Goal: Information Seeking & Learning: Learn about a topic

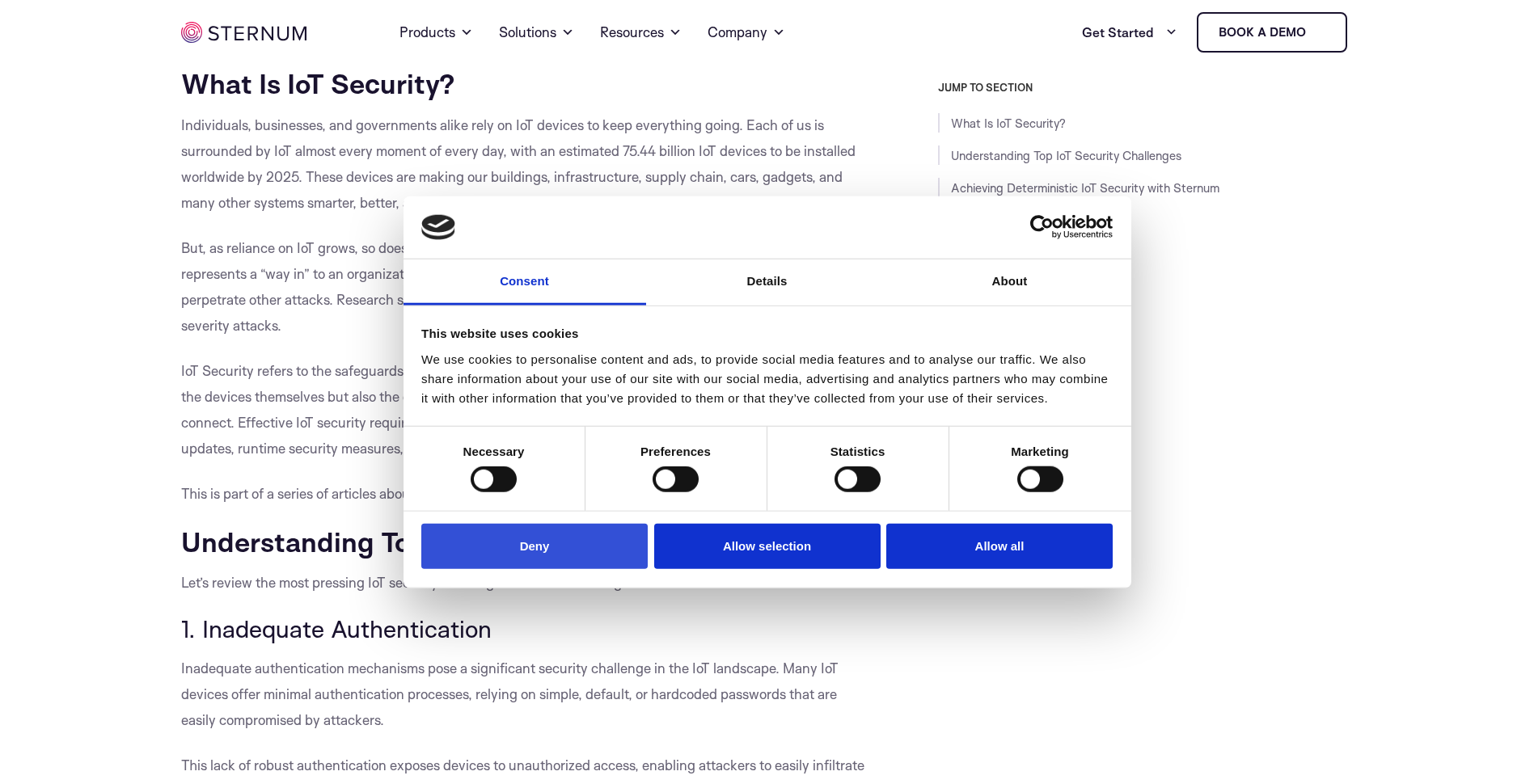
click at [551, 549] on button "Deny" at bounding box center [535, 546] width 227 height 46
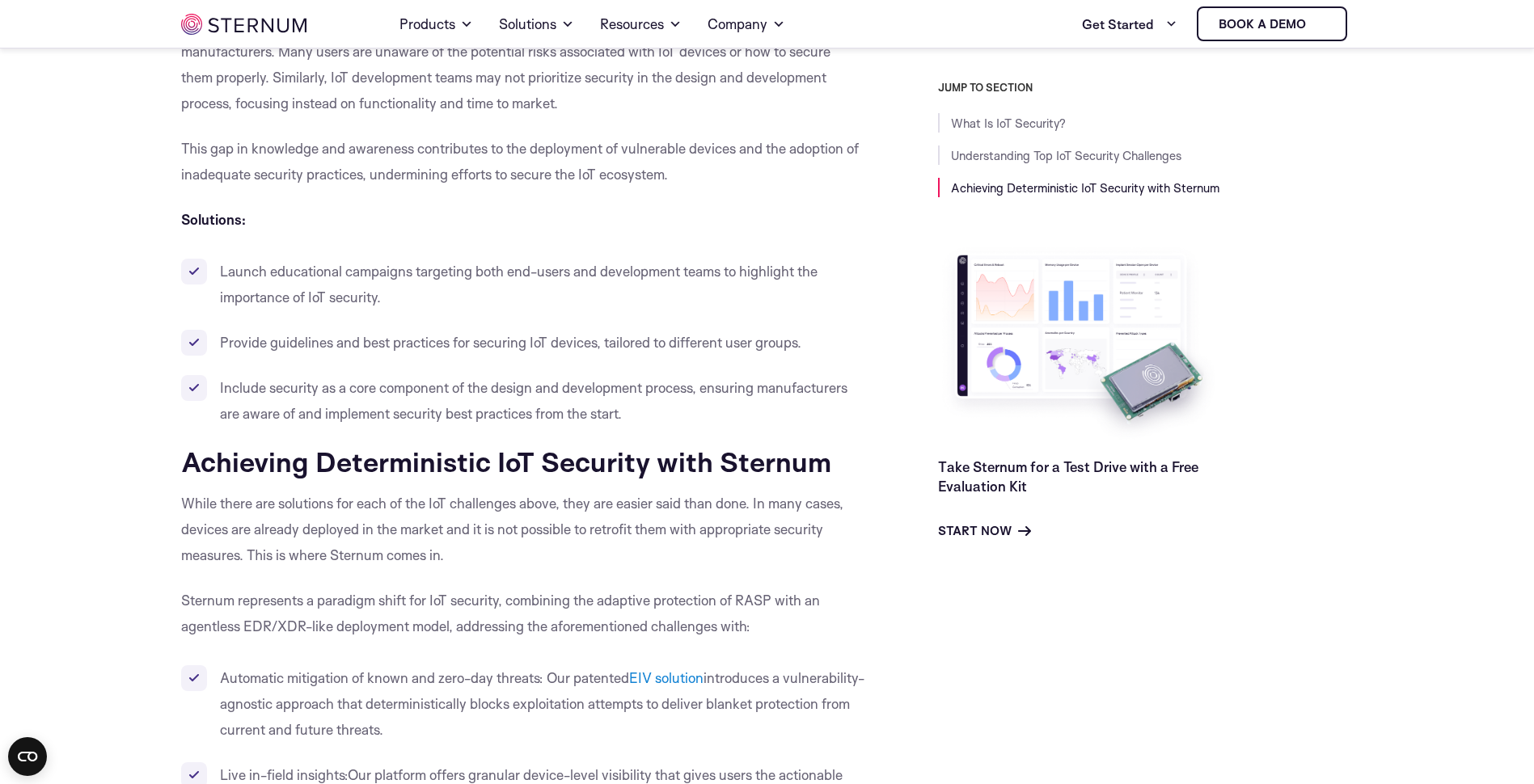
scroll to position [5164, 0]
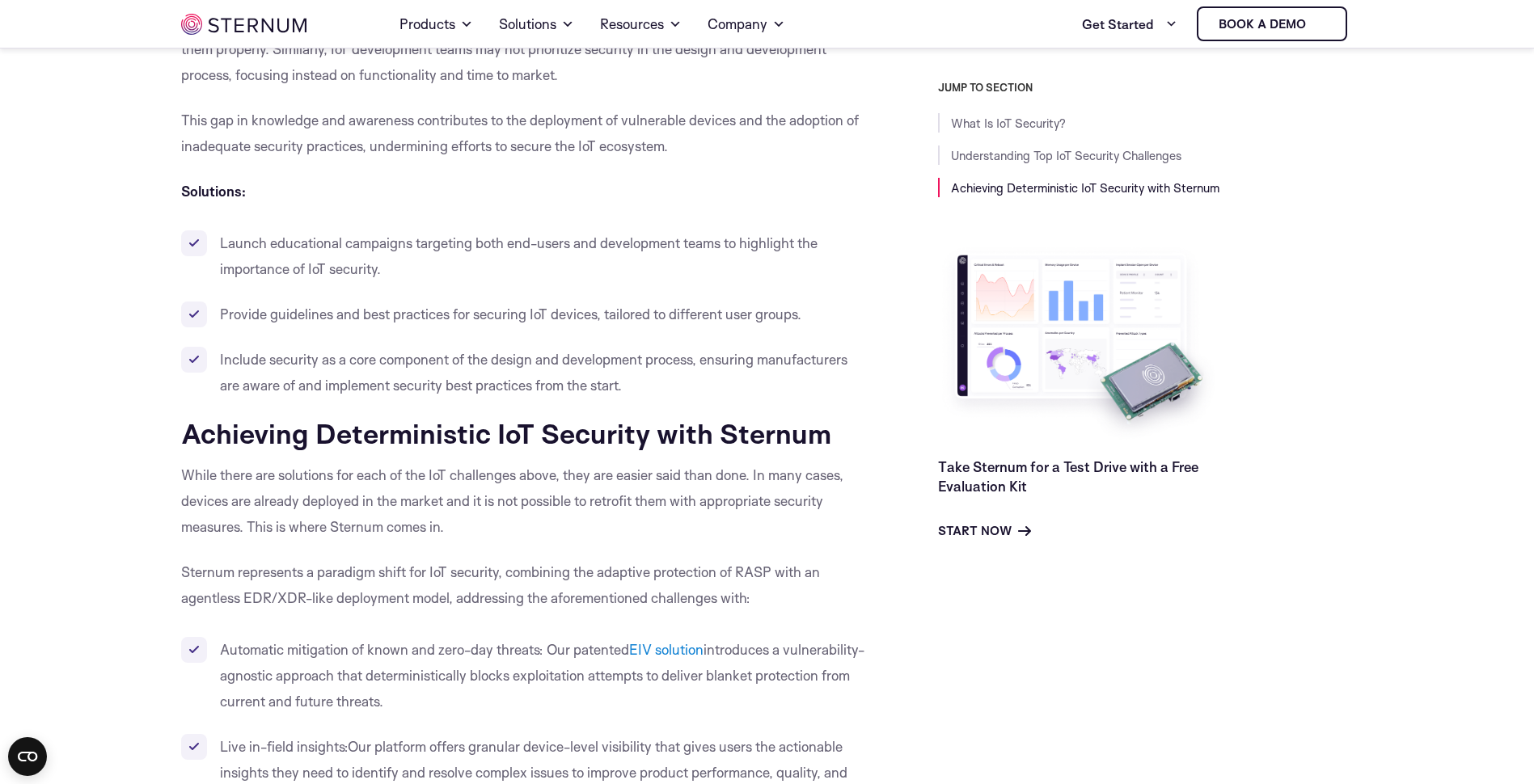
drag, startPoint x: 183, startPoint y: 101, endPoint x: 268, endPoint y: 101, distance: 85.0
click at [268, 83] on span "A fundamental challenge in IoT security is the lack of awareness and education …" at bounding box center [505, 36] width 649 height 95
drag, startPoint x: 268, startPoint y: 101, endPoint x: 243, endPoint y: 100, distance: 25.0
copy span "manufacturers"
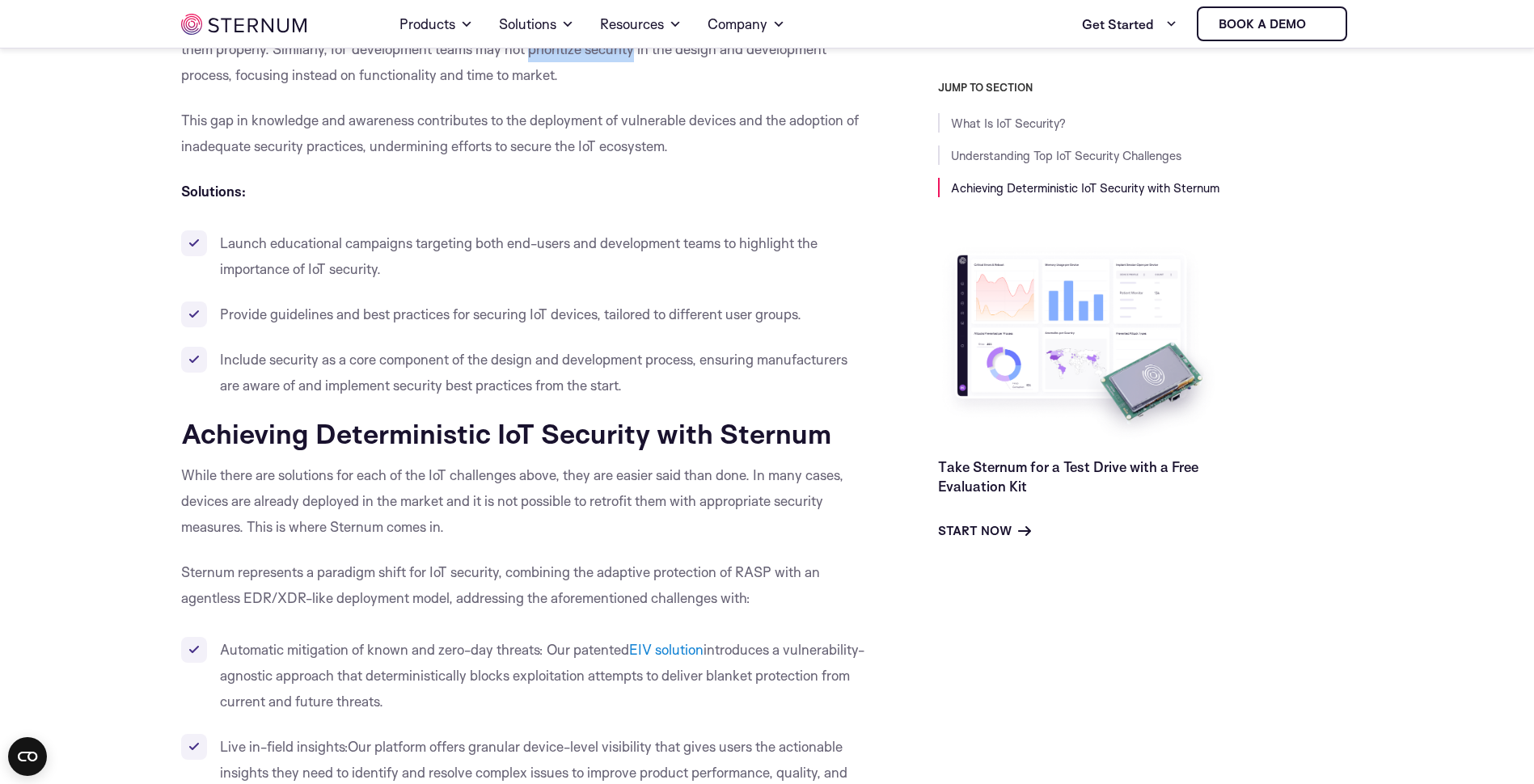
drag, startPoint x: 530, startPoint y: 130, endPoint x: 637, endPoint y: 134, distance: 107.1
click at [637, 83] on span "A fundamental challenge in IoT security is the lack of awareness and education …" at bounding box center [505, 36] width 649 height 95
copy span "prioritize security"
click at [237, 83] on span "A fundamental challenge in IoT security is the lack of awareness and education …" at bounding box center [505, 36] width 649 height 95
drag, startPoint x: 236, startPoint y: 155, endPoint x: 561, endPoint y: 151, distance: 325.0
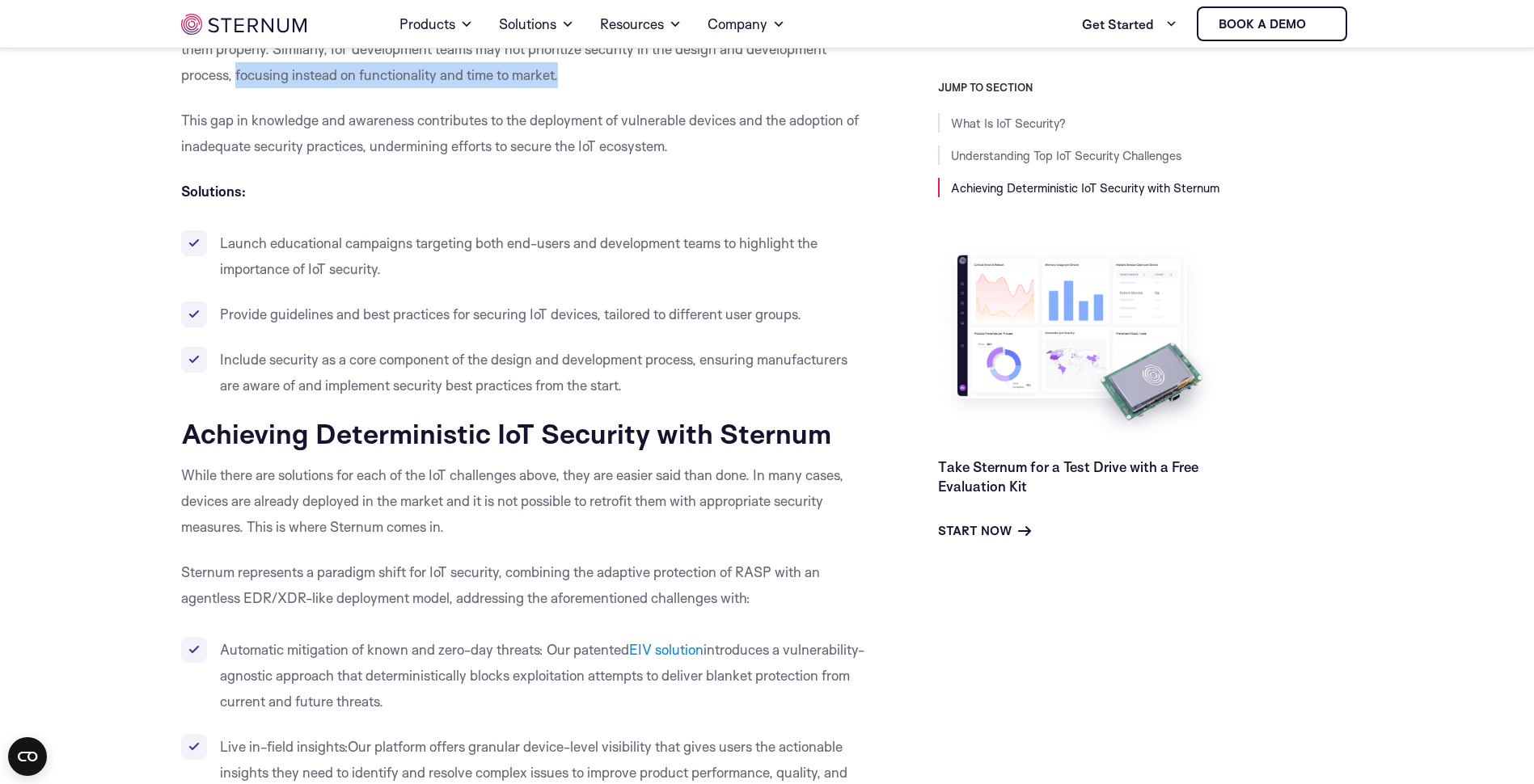
click at [561, 83] on span "A fundamental challenge in IoT security is the lack of awareness and education …" at bounding box center [505, 36] width 649 height 95
drag, startPoint x: 561, startPoint y: 151, endPoint x: 505, endPoint y: 158, distance: 56.4
copy span "focusing instead on functionality and time to market."
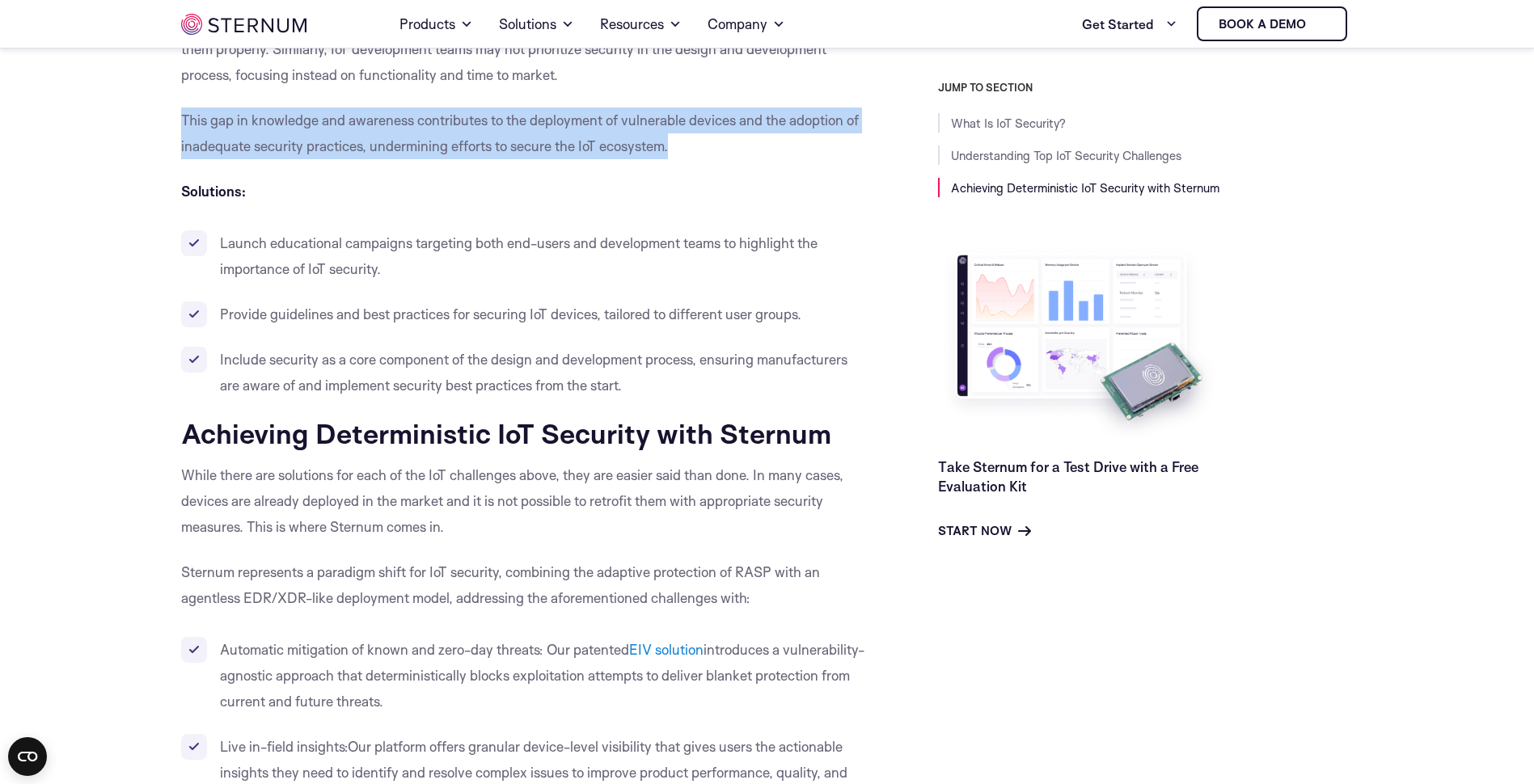
drag, startPoint x: 184, startPoint y: 191, endPoint x: 684, endPoint y: 233, distance: 501.8
click at [684, 160] on p "This gap in knowledge and awareness contributes to the deployment of vulnerable…" at bounding box center [523, 133] width 684 height 52
copy span "This gap in knowledge and awareness contributes to the deployment of vulnerable…"
